Goal: Browse casually

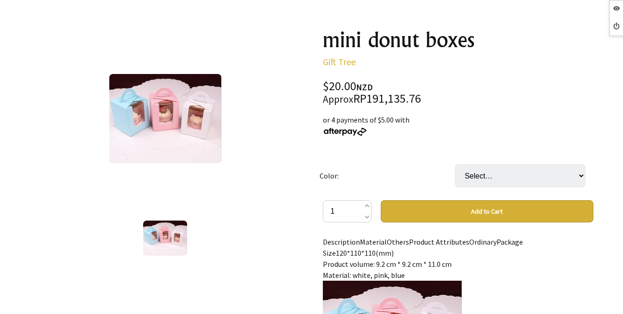
scroll to position [93, 0]
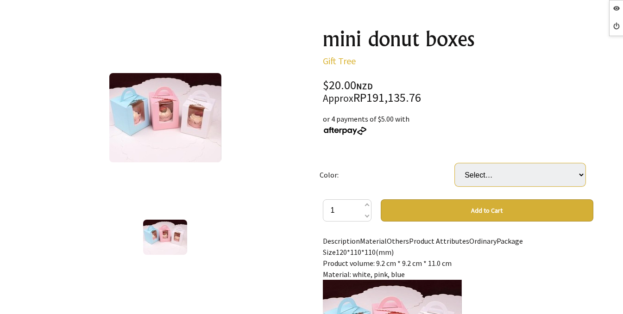
click at [511, 169] on select "Select… Blue Pink White" at bounding box center [520, 174] width 131 height 23
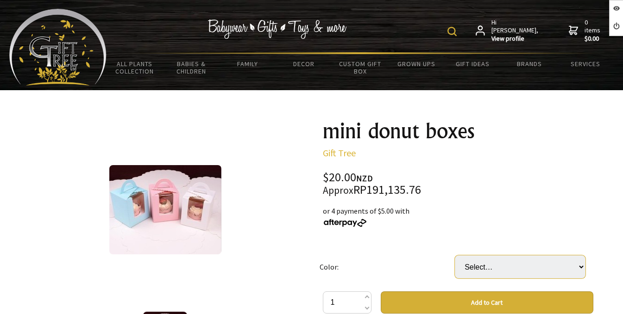
scroll to position [0, 0]
